Goal: Task Accomplishment & Management: Manage account settings

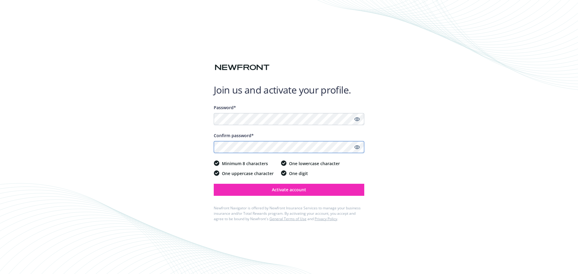
click at [214, 184] on button "Activate account" at bounding box center [289, 190] width 150 height 12
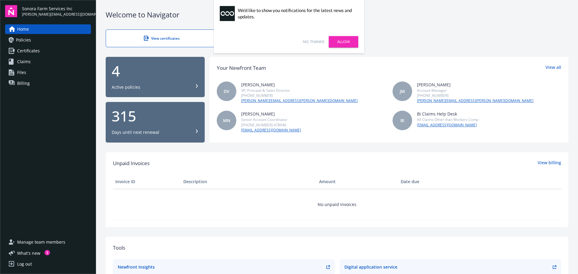
click at [312, 39] on link "No, thanks" at bounding box center [313, 41] width 21 height 5
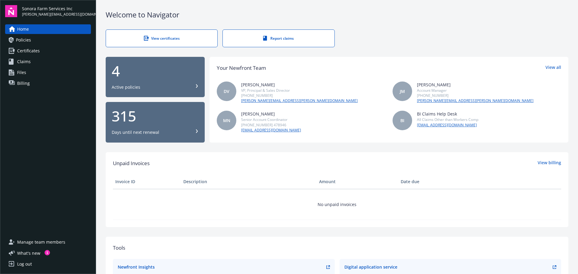
click at [128, 87] on div "Active policies" at bounding box center [126, 87] width 29 height 6
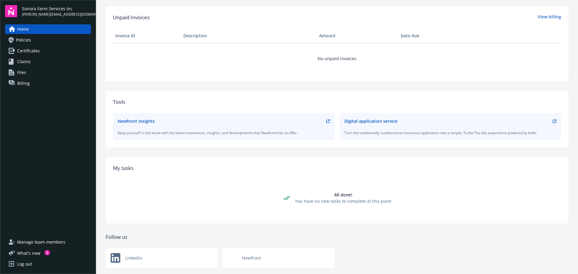
scroll to position [159, 0]
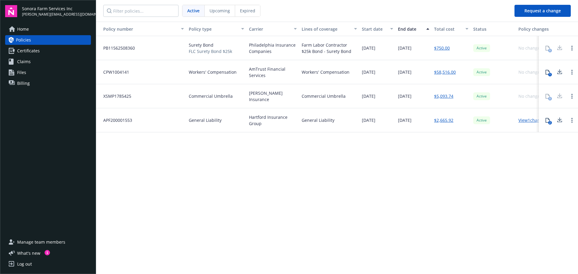
click at [26, 84] on span "Billing" at bounding box center [23, 84] width 13 height 10
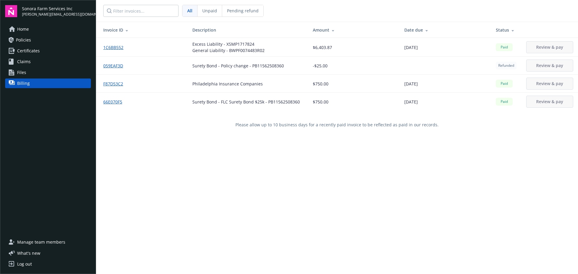
click at [212, 12] on span "Unpaid" at bounding box center [209, 11] width 15 height 6
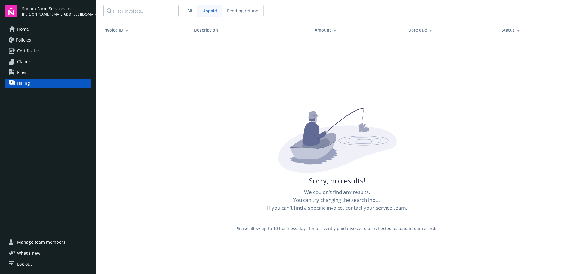
click at [194, 13] on div "All" at bounding box center [189, 10] width 15 height 11
